Goal: Information Seeking & Learning: Find specific fact

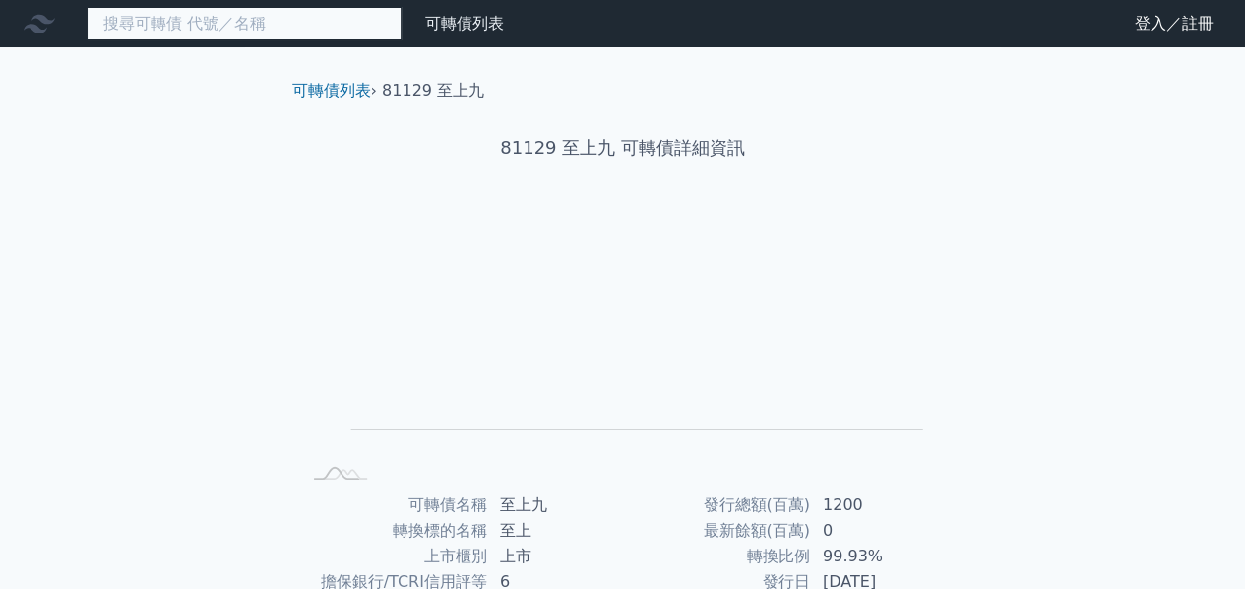
click at [340, 24] on input at bounding box center [244, 23] width 315 height 33
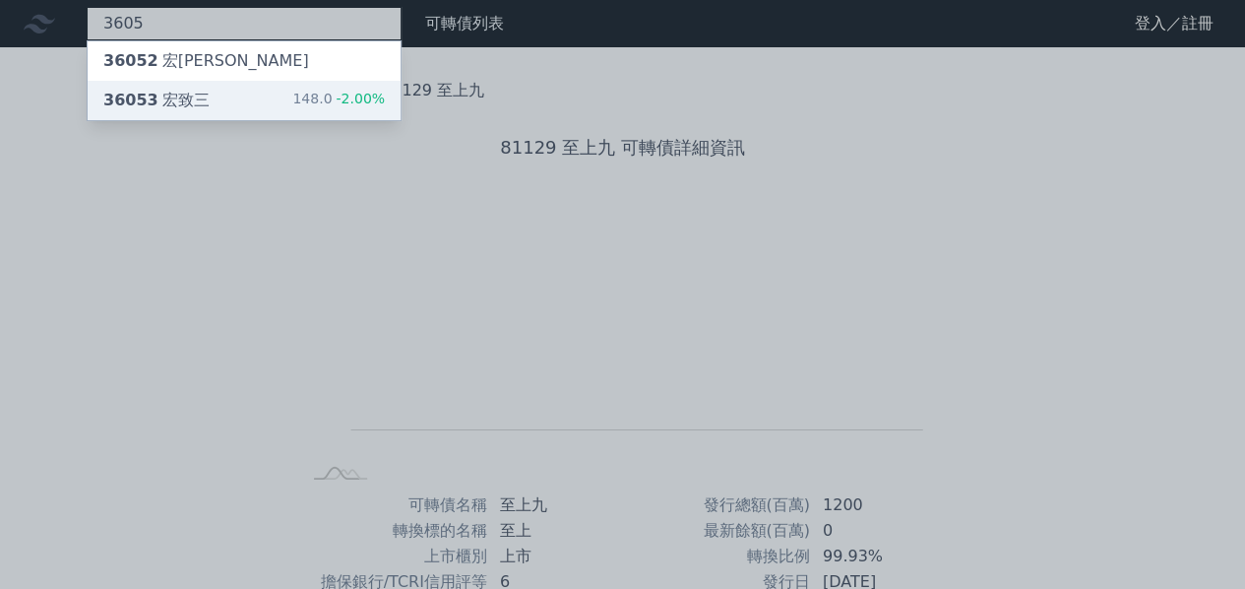
type input "3605"
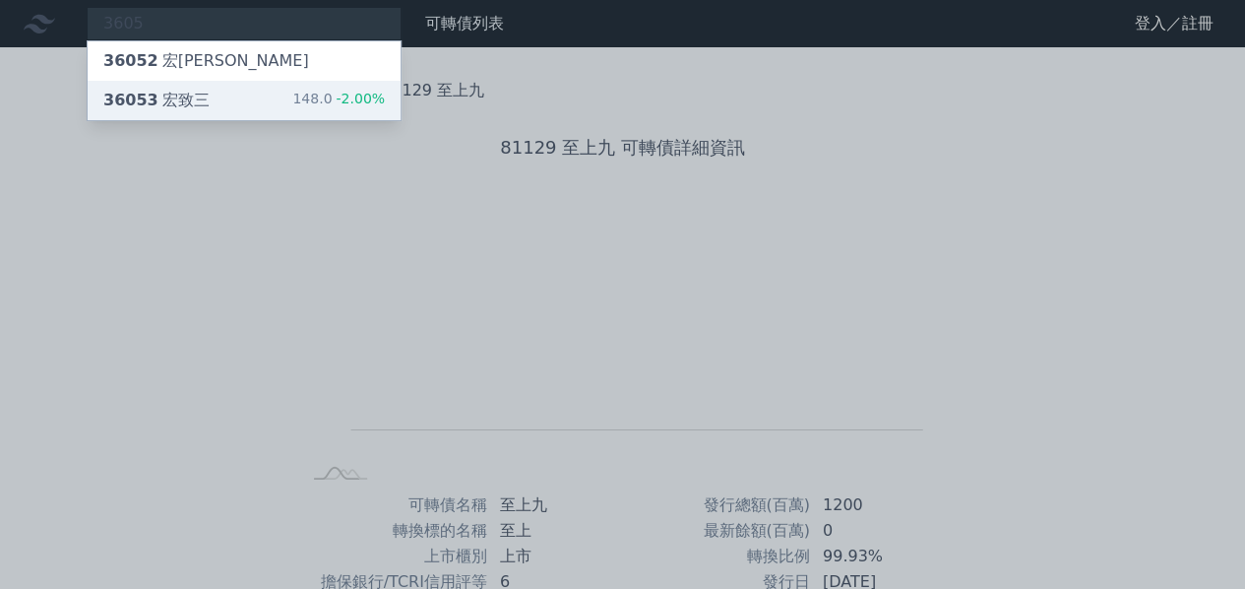
click at [174, 94] on div "36053 [PERSON_NAME]" at bounding box center [156, 101] width 106 height 24
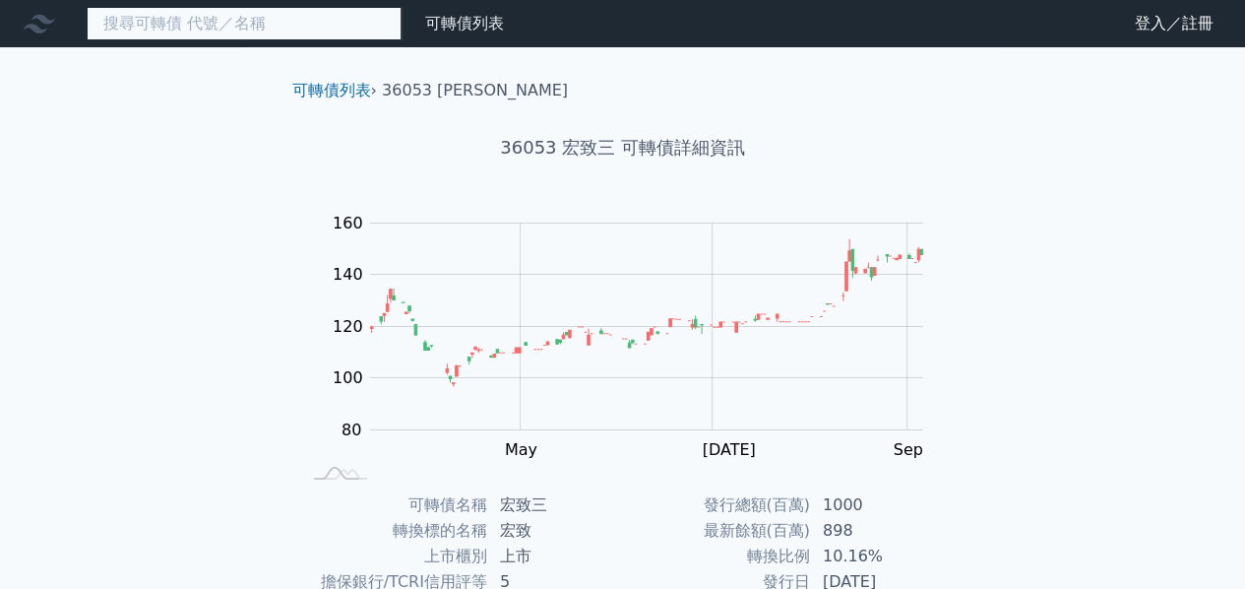
click at [230, 29] on input at bounding box center [244, 23] width 315 height 33
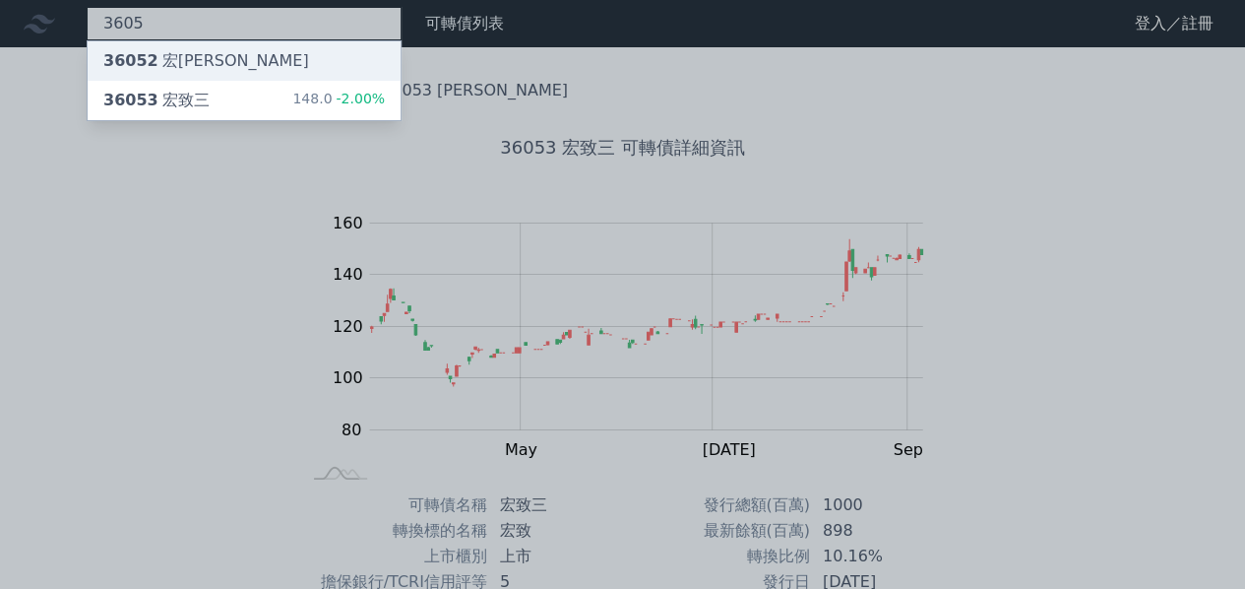
type input "3605"
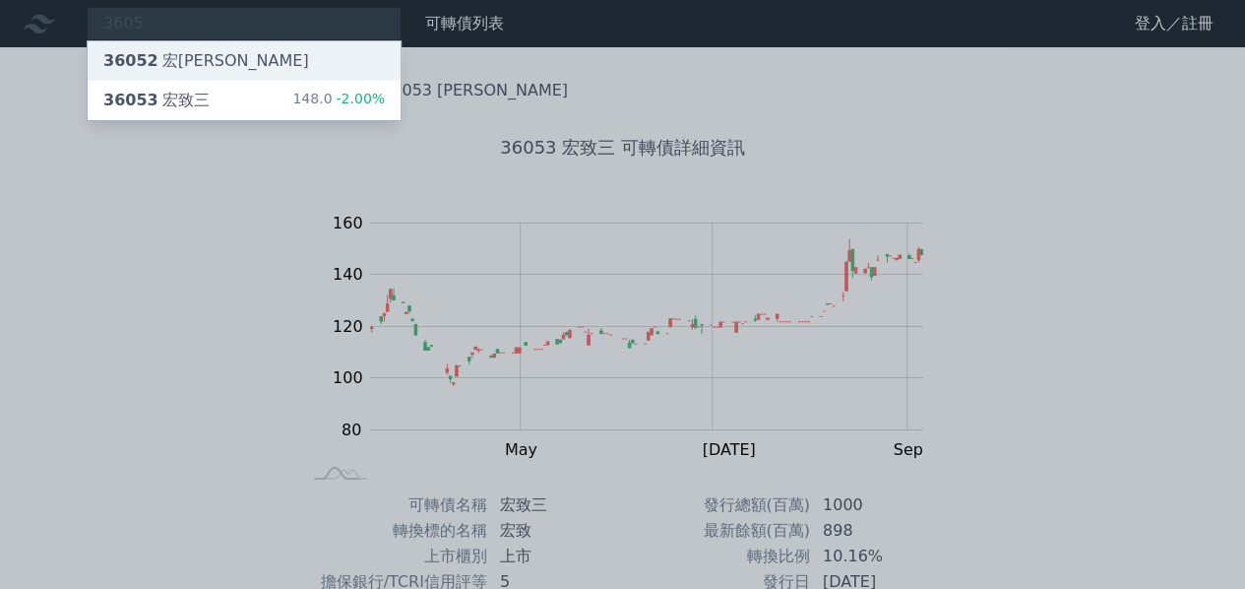
click at [183, 66] on div "36052 宏[PERSON_NAME]" at bounding box center [206, 61] width 206 height 24
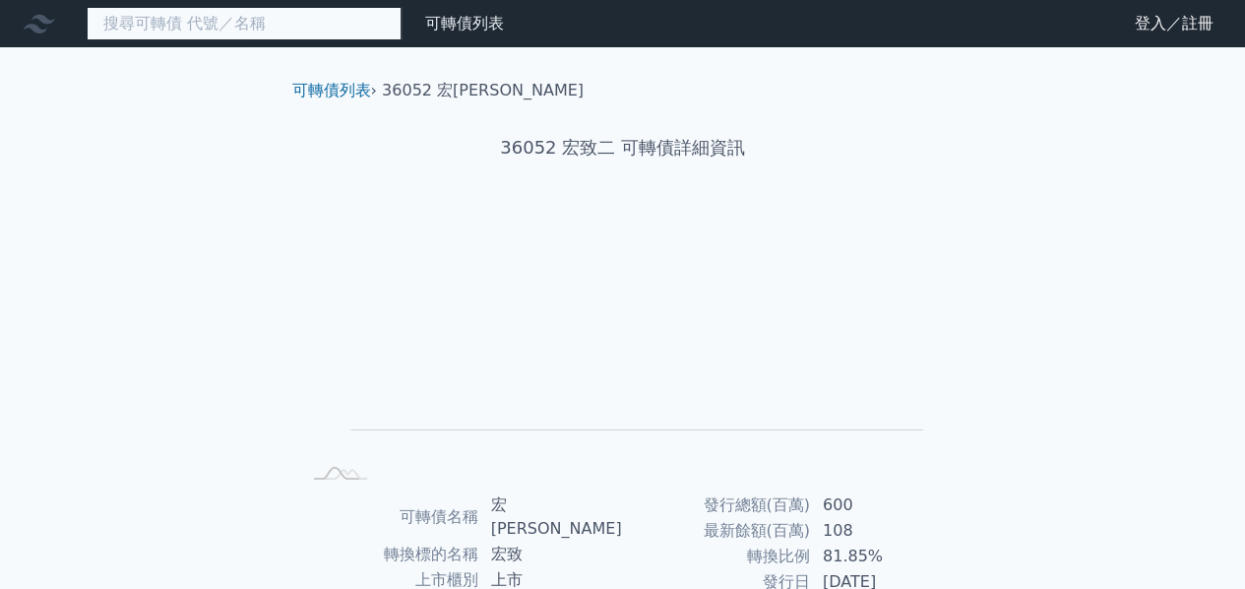
click at [222, 31] on input at bounding box center [244, 23] width 315 height 33
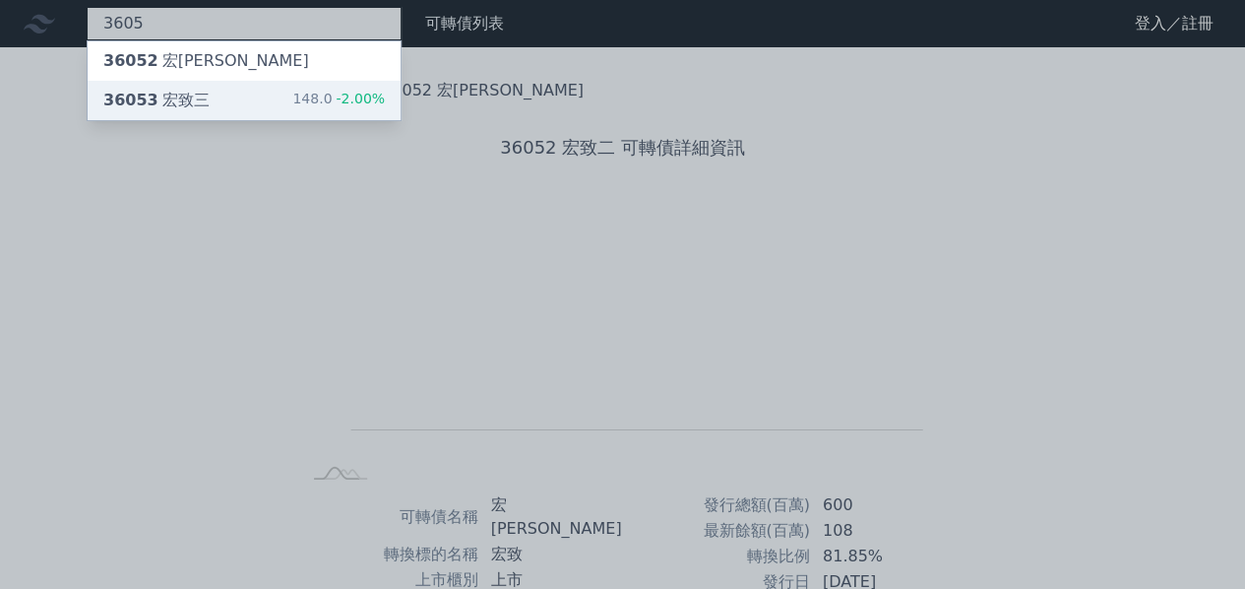
type input "3605"
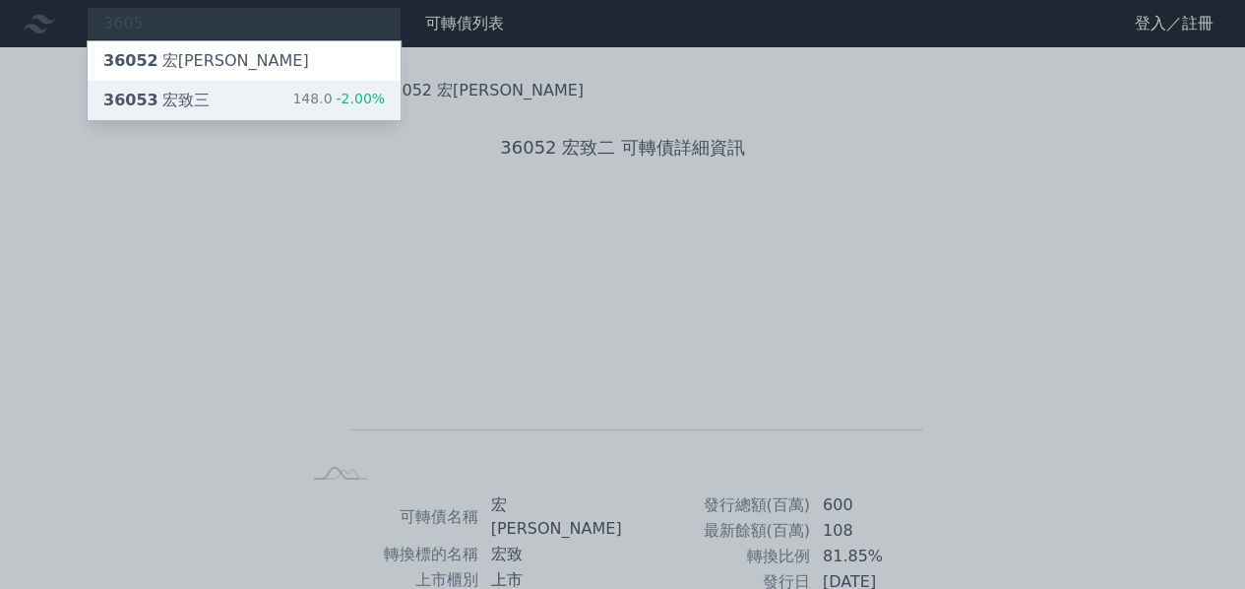
click at [173, 101] on div "36053 [PERSON_NAME]" at bounding box center [156, 101] width 106 height 24
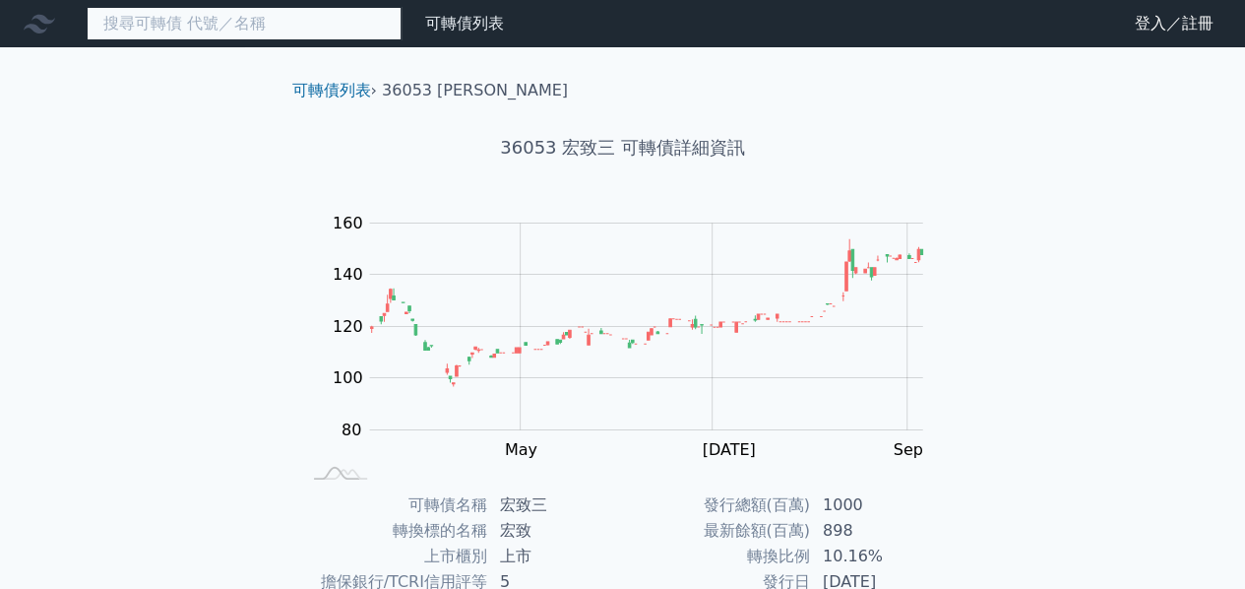
click at [239, 33] on input at bounding box center [244, 23] width 315 height 33
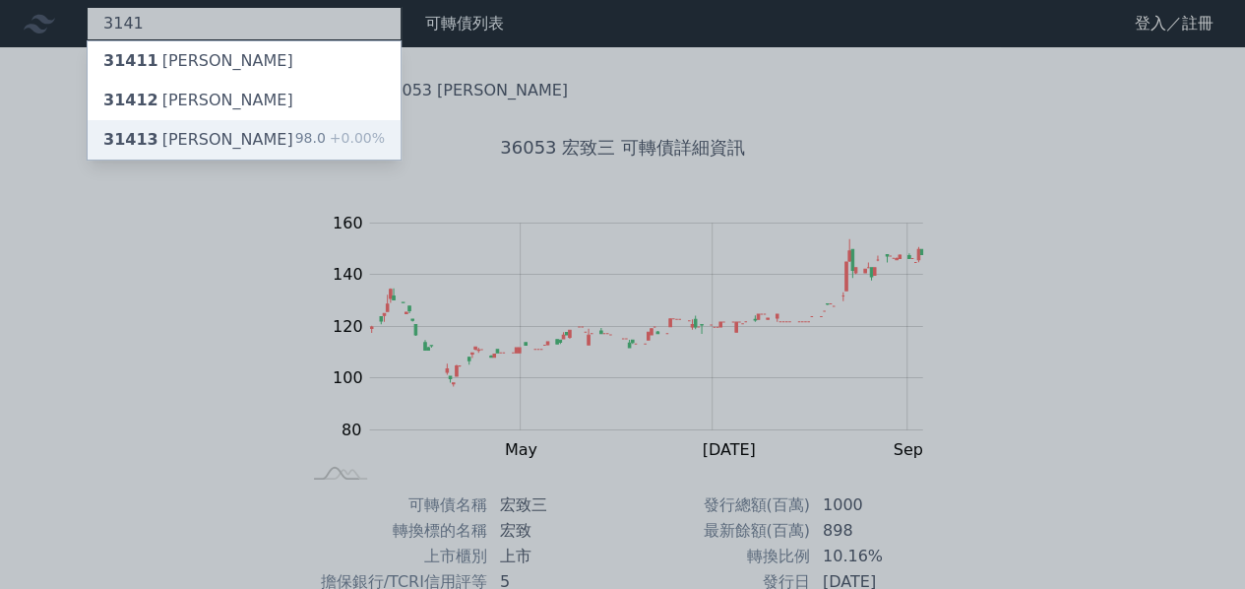
type input "3141"
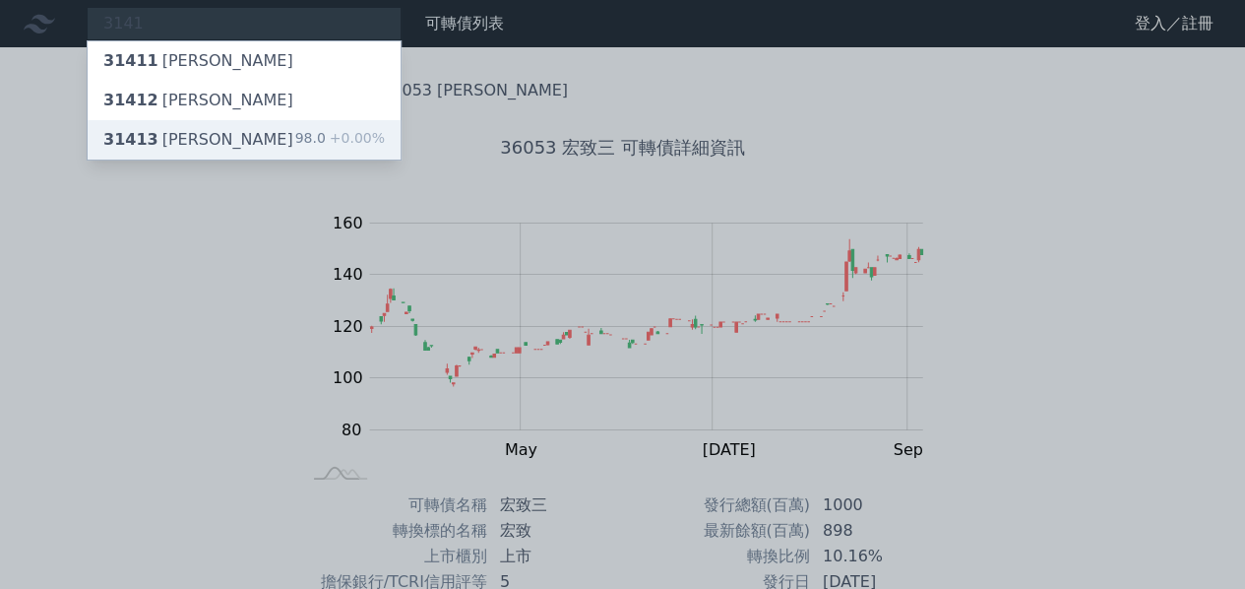
click at [179, 135] on div "31413 [PERSON_NAME]" at bounding box center [198, 140] width 190 height 24
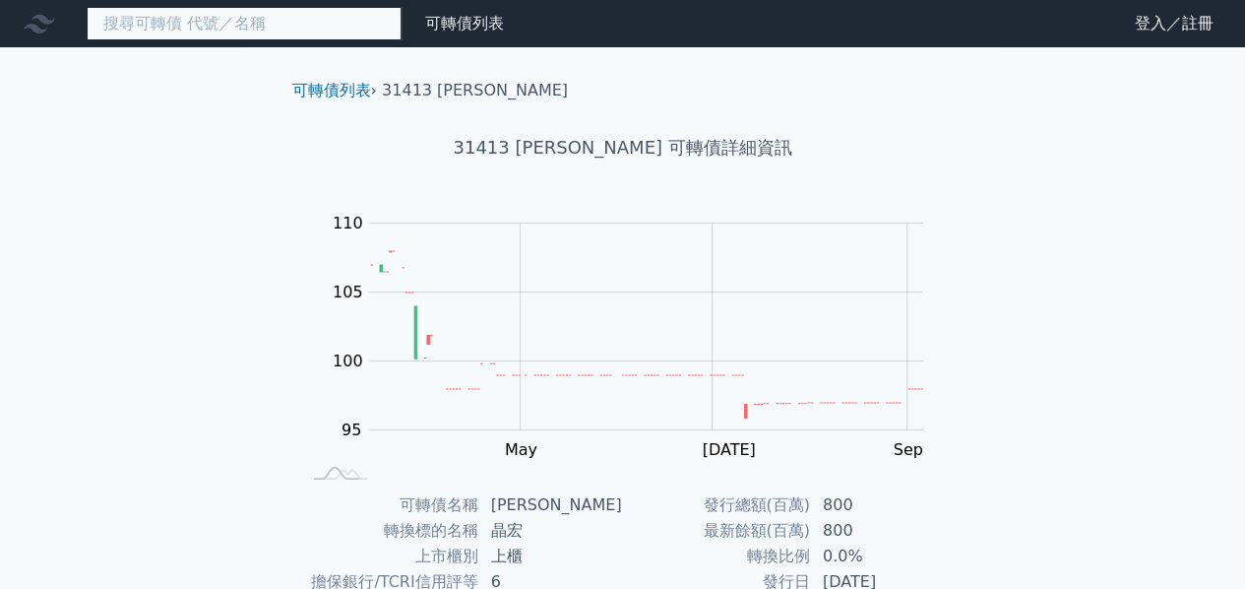
click at [268, 29] on input at bounding box center [244, 23] width 315 height 33
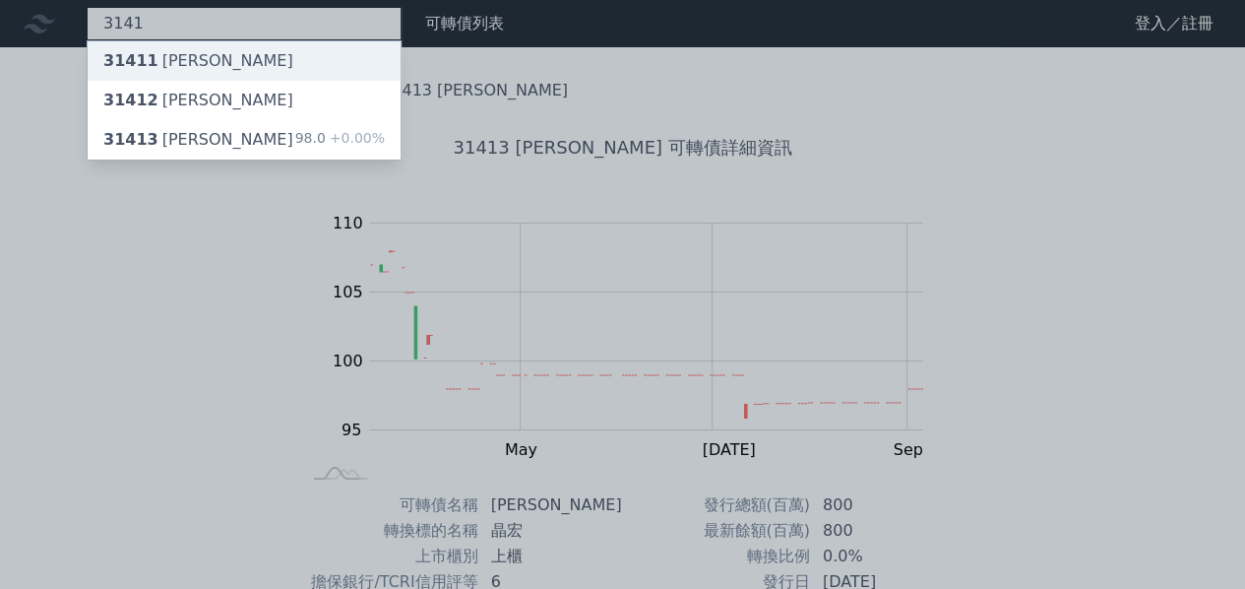
type input "3141"
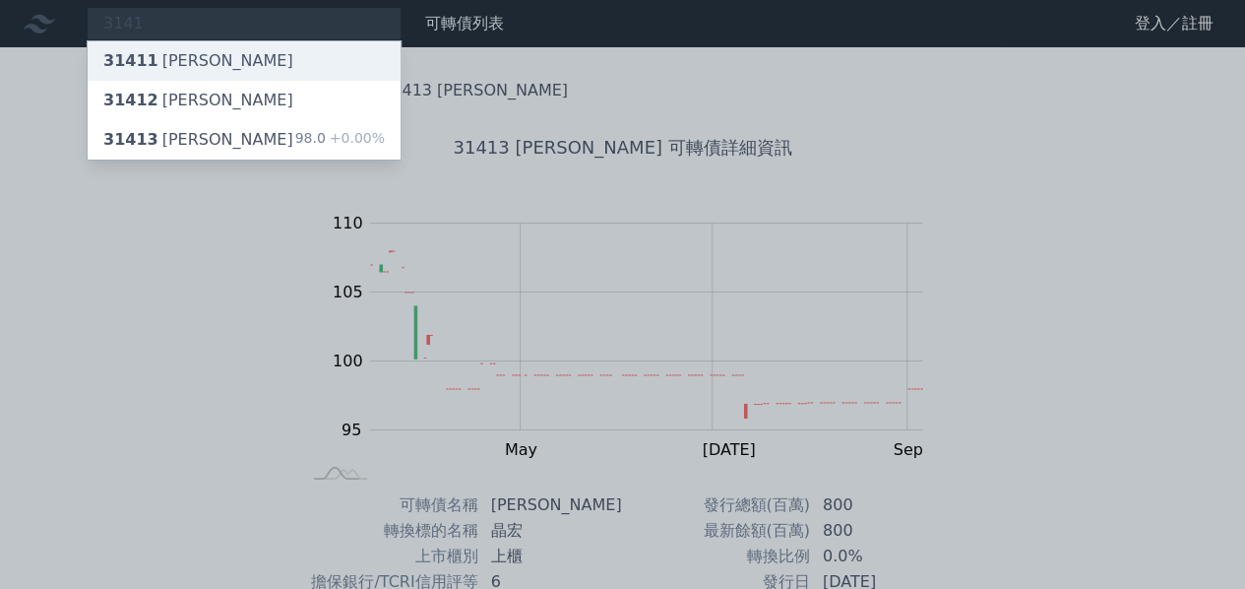
click at [195, 56] on div "31411 [PERSON_NAME]" at bounding box center [198, 61] width 190 height 24
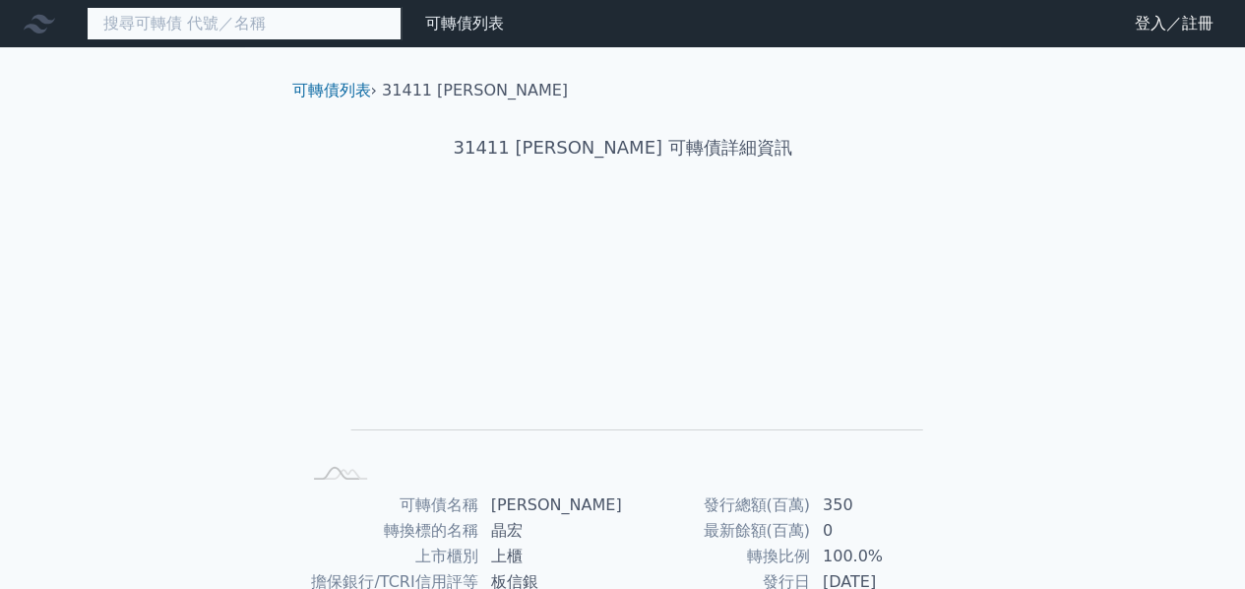
click at [216, 34] on input at bounding box center [244, 23] width 315 height 33
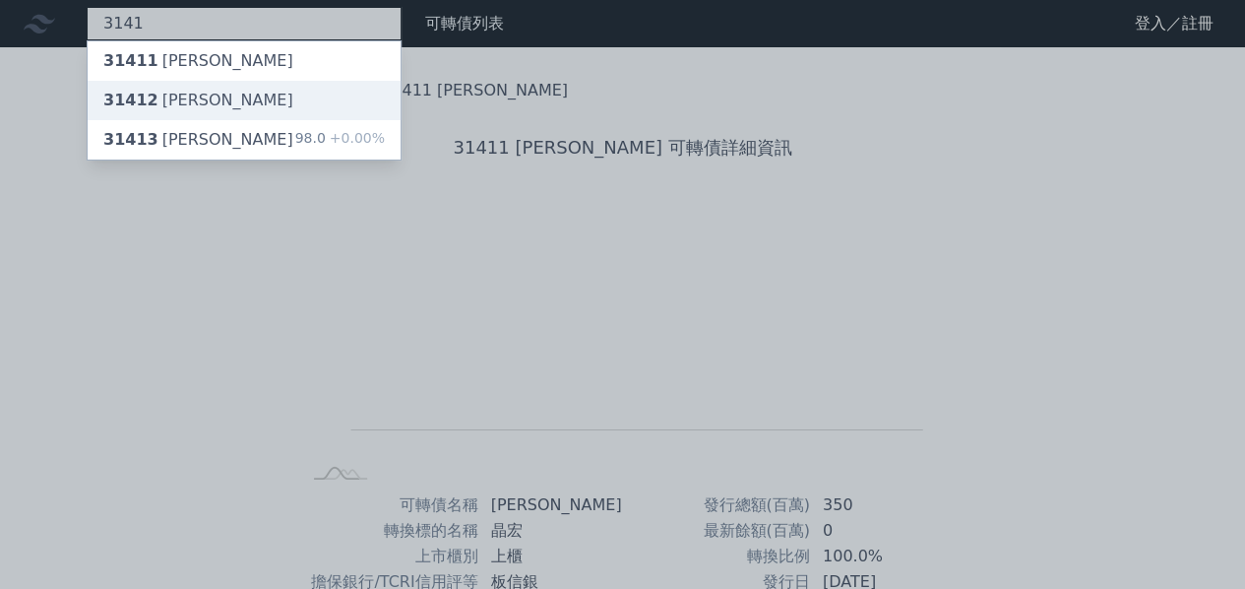
type input "3141"
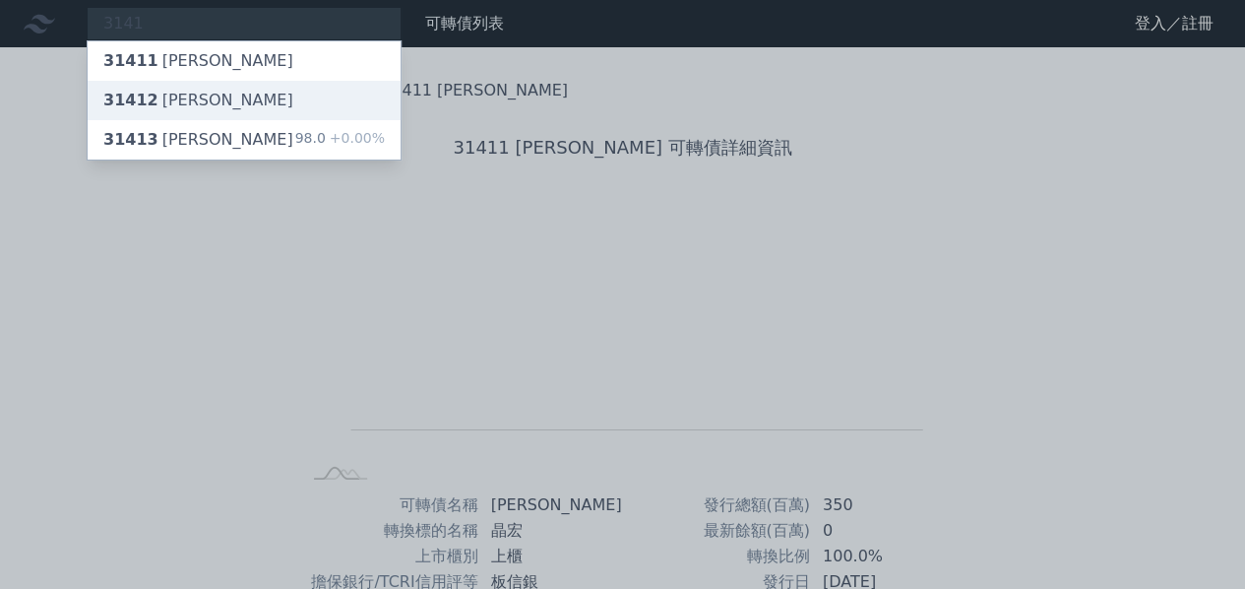
click at [154, 111] on div "31412 [PERSON_NAME]" at bounding box center [244, 100] width 313 height 39
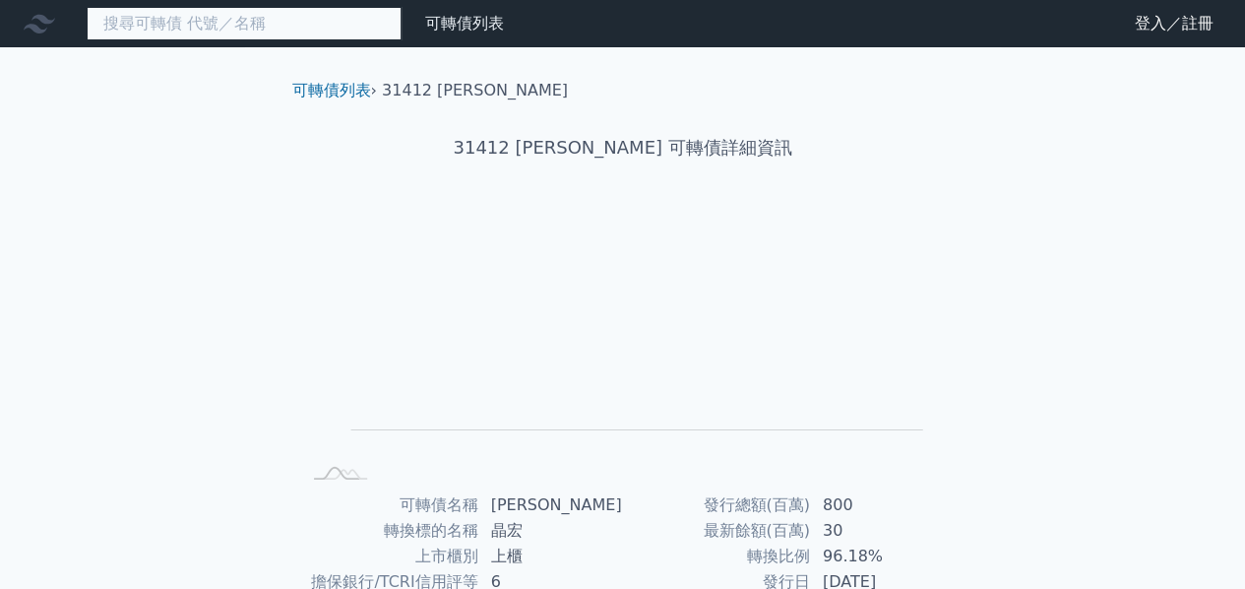
click at [320, 14] on input at bounding box center [244, 23] width 315 height 33
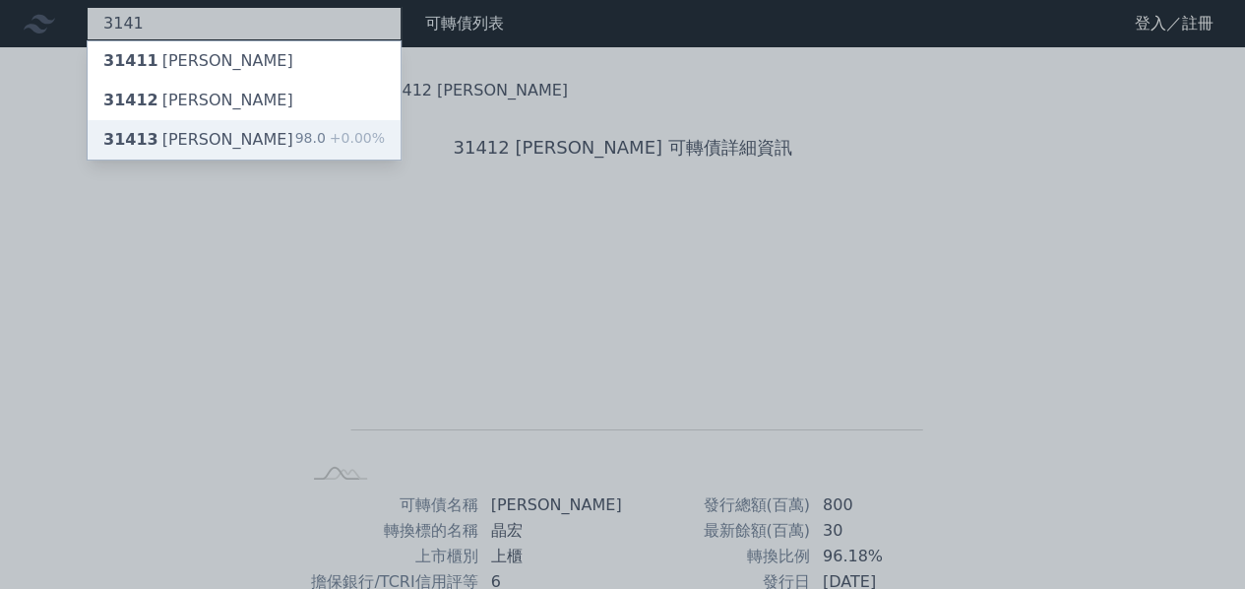
type input "3141"
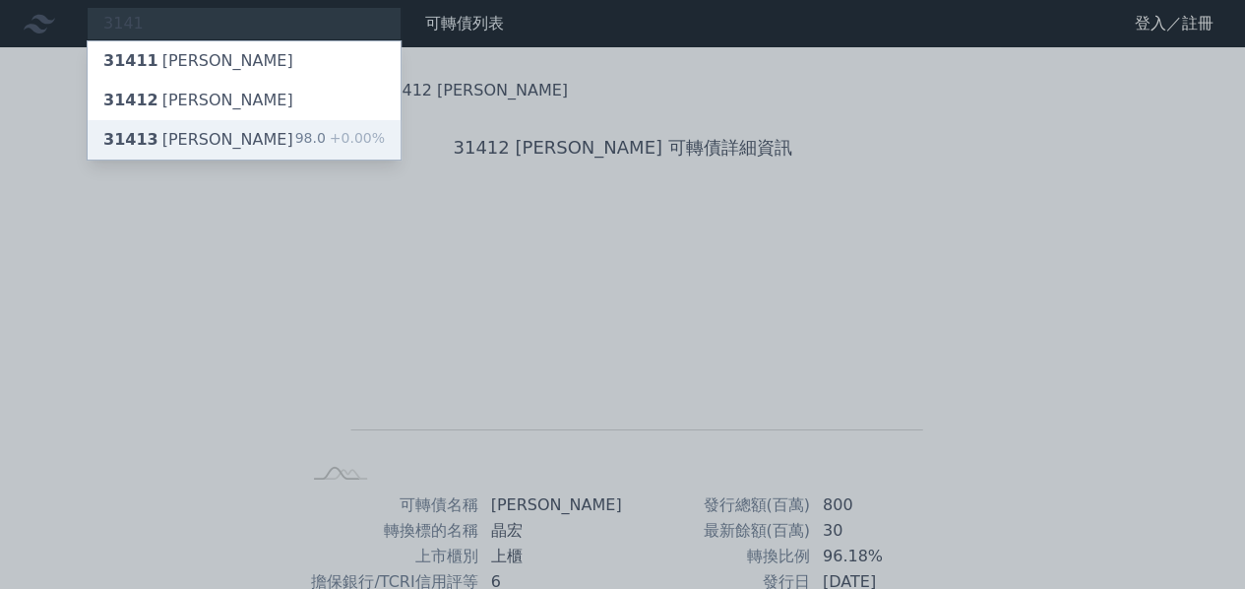
click at [157, 141] on div "31413 [PERSON_NAME]" at bounding box center [198, 140] width 190 height 24
